Goal: Transaction & Acquisition: Purchase product/service

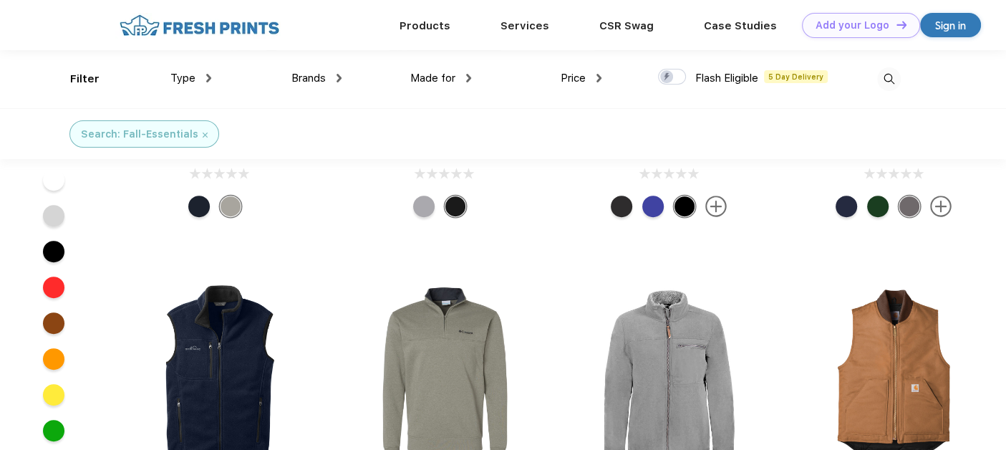
scroll to position [478, 0]
click at [233, 410] on img at bounding box center [220, 375] width 191 height 191
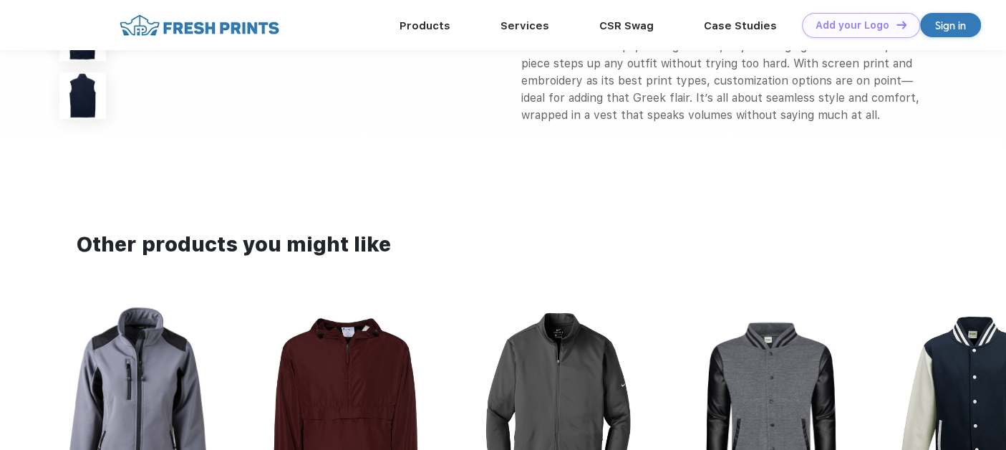
scroll to position [1047, 0]
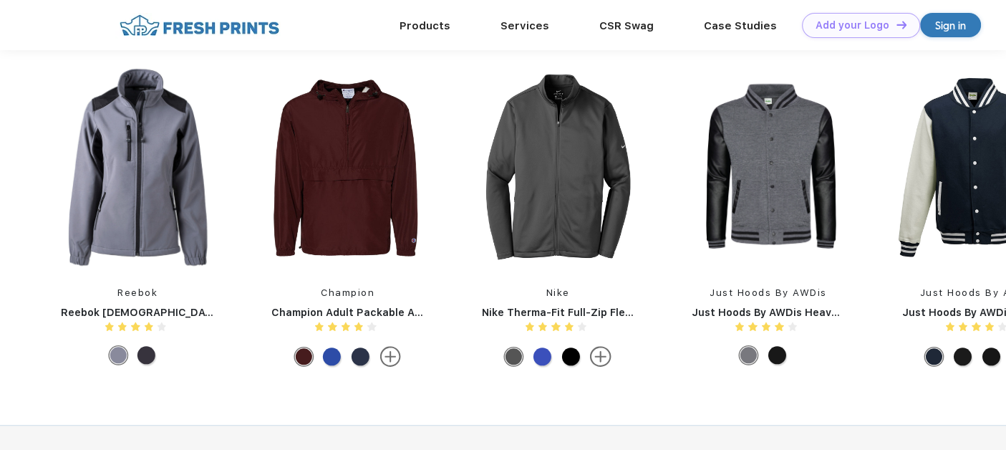
click at [335, 373] on div "Champion Champion Adult Packable Anorak 1/4 Zip Jacket" at bounding box center [348, 220] width 182 height 307
click at [335, 367] on div at bounding box center [348, 356] width 182 height 21
click at [327, 255] on img at bounding box center [348, 167] width 182 height 201
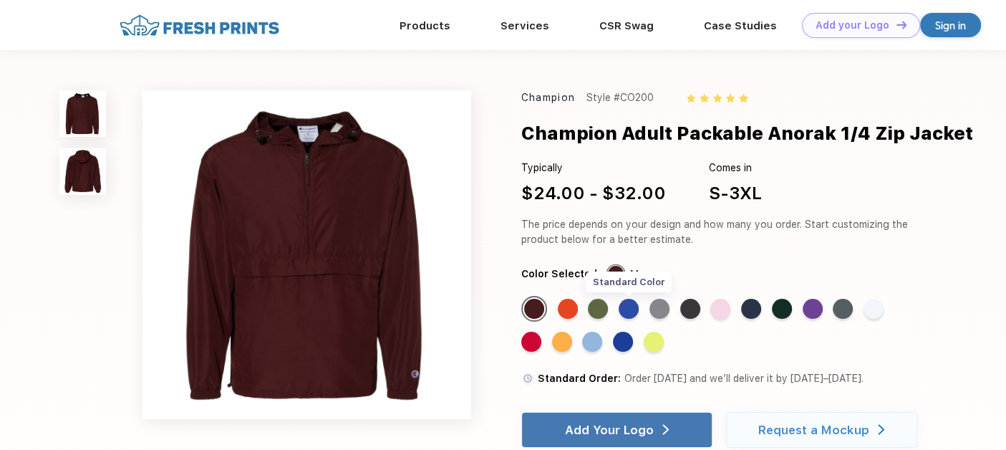
click at [633, 312] on div "Standard Color" at bounding box center [629, 309] width 20 height 20
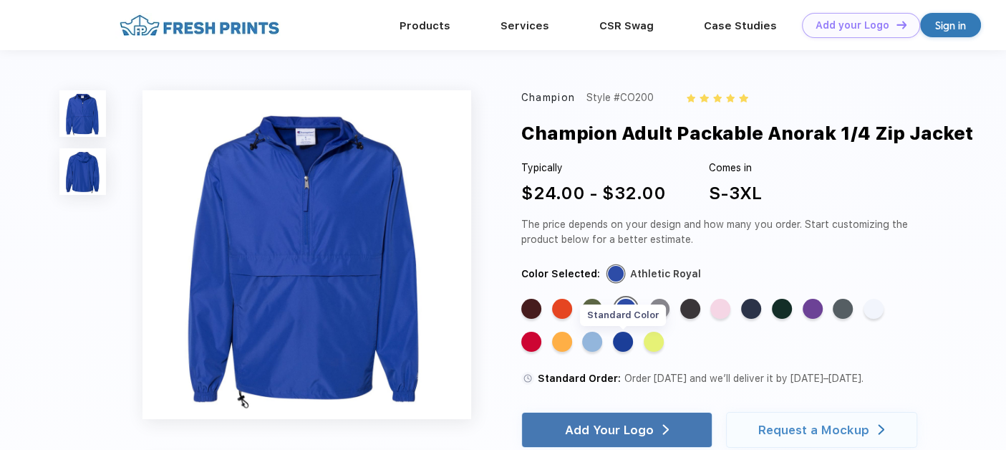
click at [622, 344] on div "Standard Color" at bounding box center [623, 342] width 20 height 20
